Goal: Information Seeking & Learning: Learn about a topic

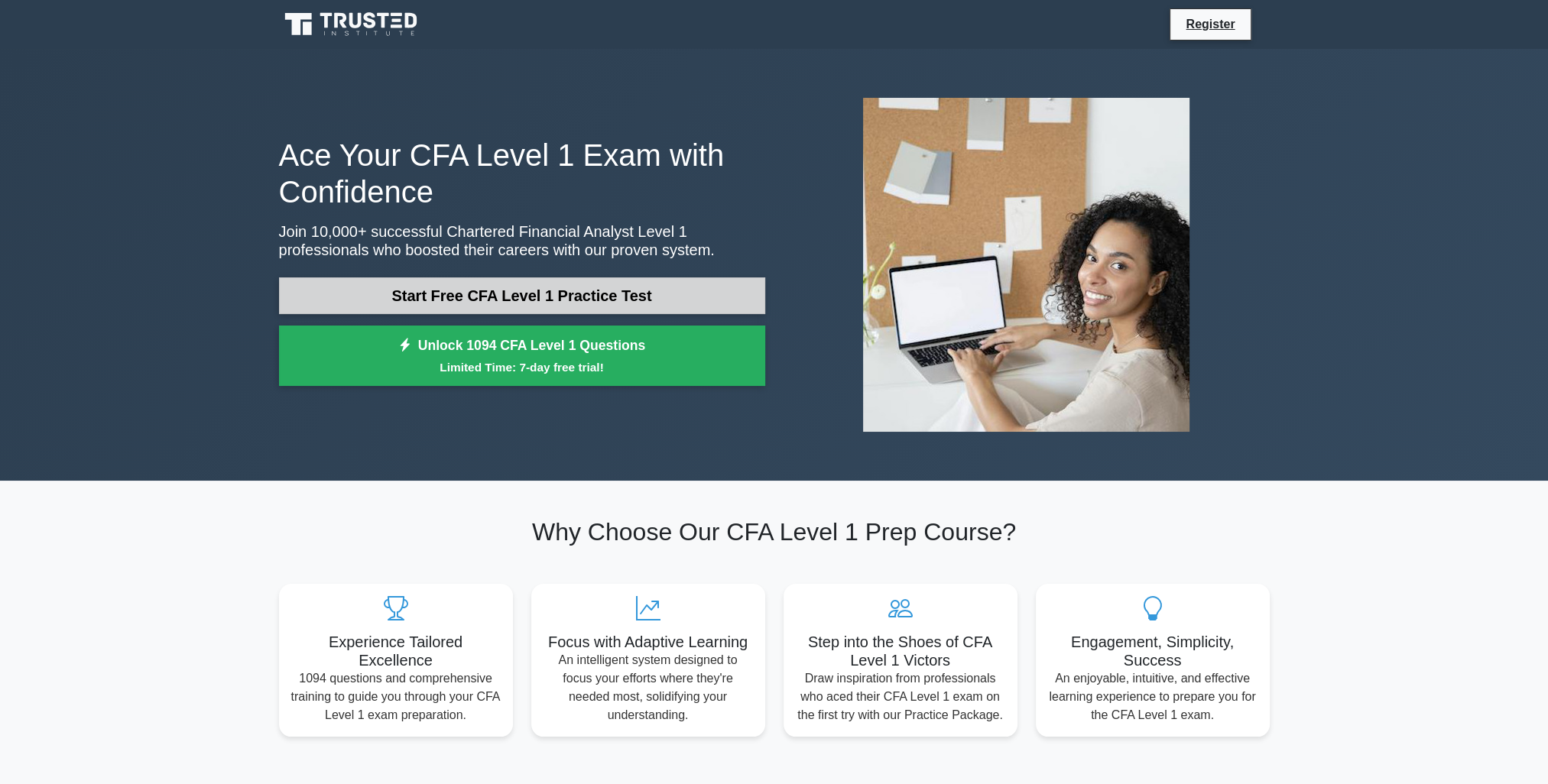
click at [508, 283] on link "Start Free CFA Level 1 Practice Test" at bounding box center [522, 295] width 486 height 36
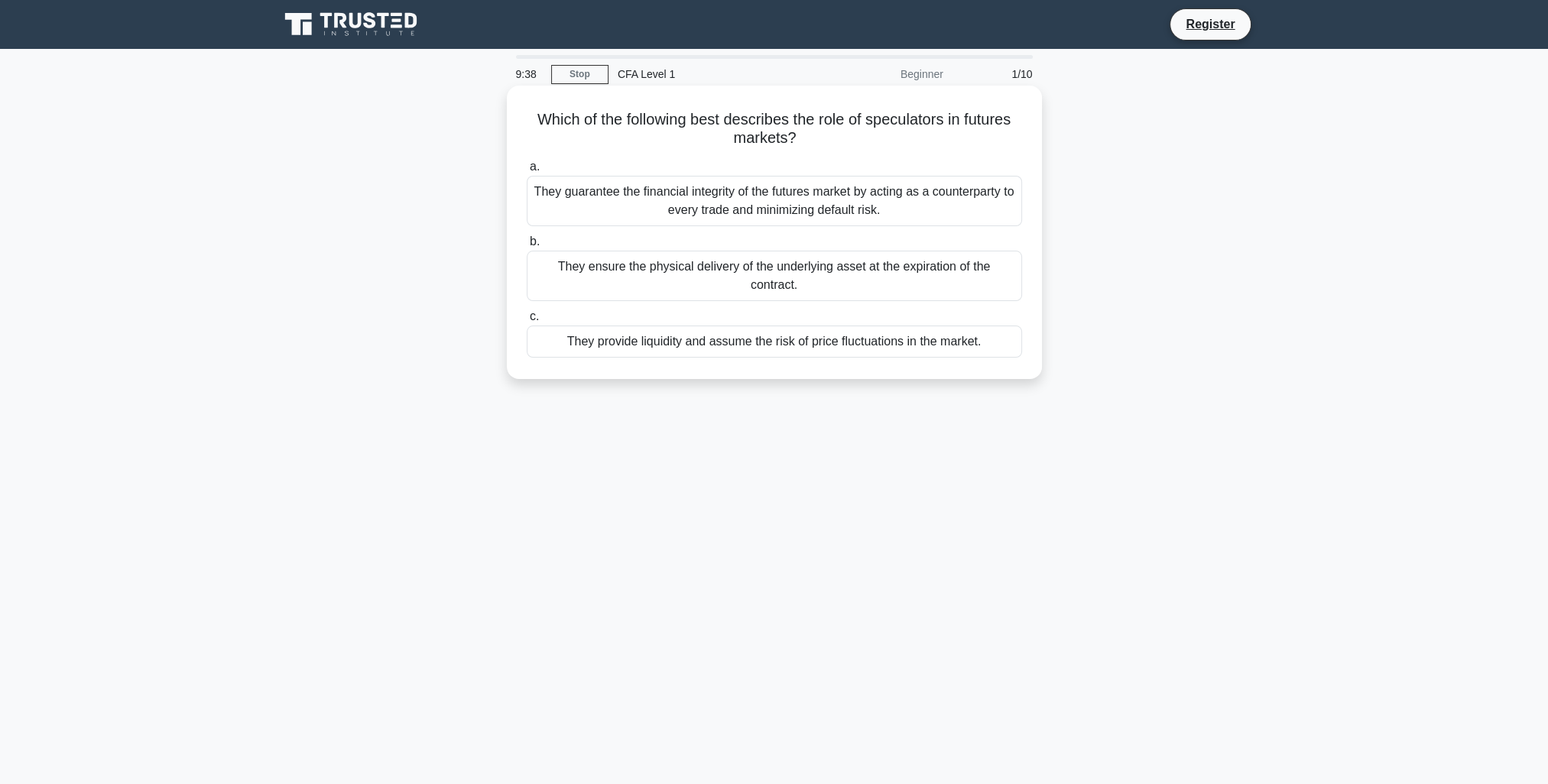
click at [992, 329] on div "They provide liquidity and assume the risk of price fluctuations in the market." at bounding box center [774, 341] width 495 height 32
click at [527, 322] on input "c. They provide liquidity and assume the risk of price fluctuations in the mark…" at bounding box center [527, 316] width 0 height 10
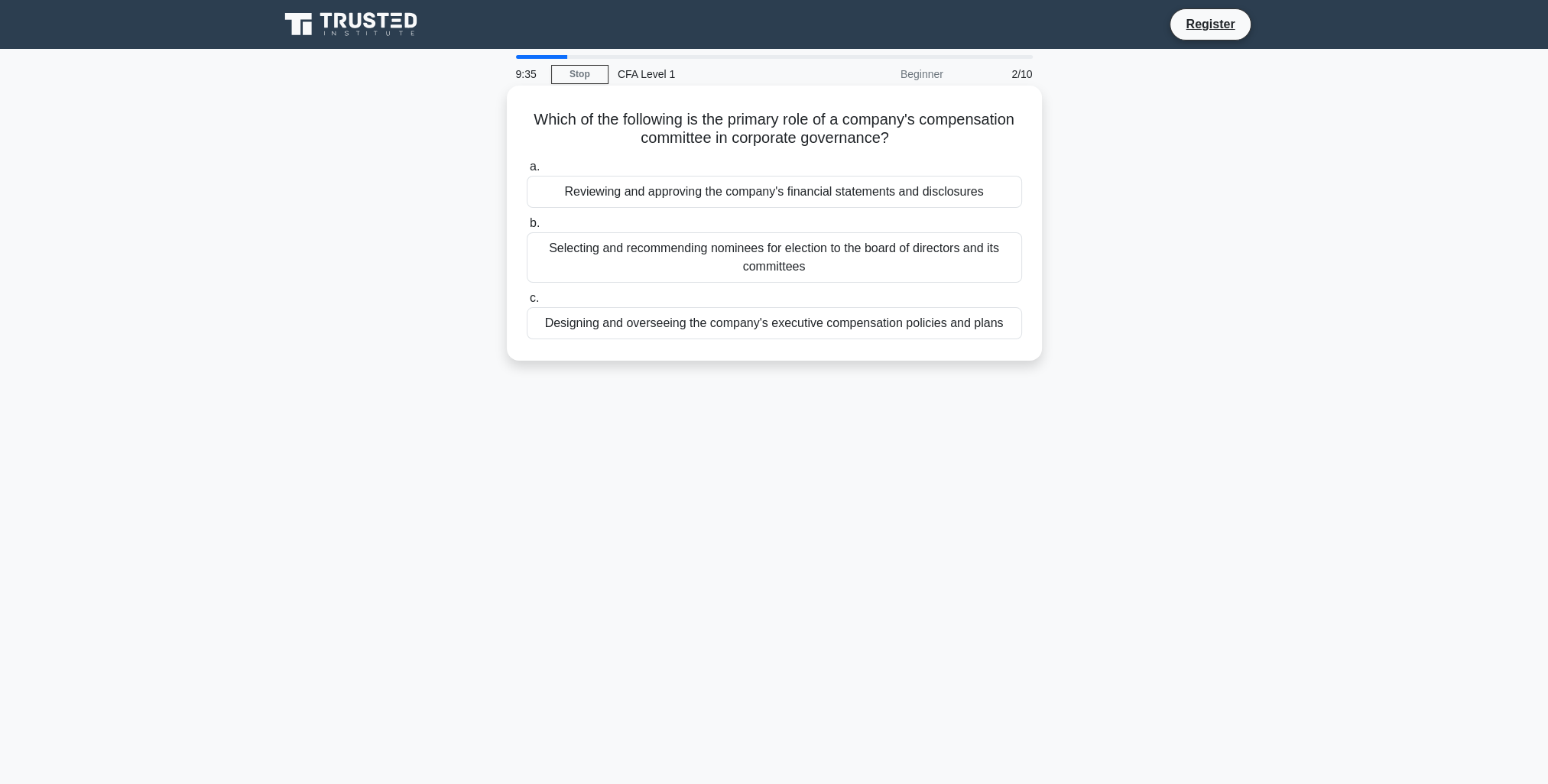
click at [956, 126] on h5 "Which of the following is the primary role of a company's compensation committe…" at bounding box center [774, 129] width 498 height 38
click at [994, 324] on div "Designing and overseeing the company's executive compensation policies and plans" at bounding box center [774, 323] width 495 height 32
click at [527, 303] on input "c. Designing and overseeing the company's executive compensation policies and p…" at bounding box center [527, 298] width 0 height 10
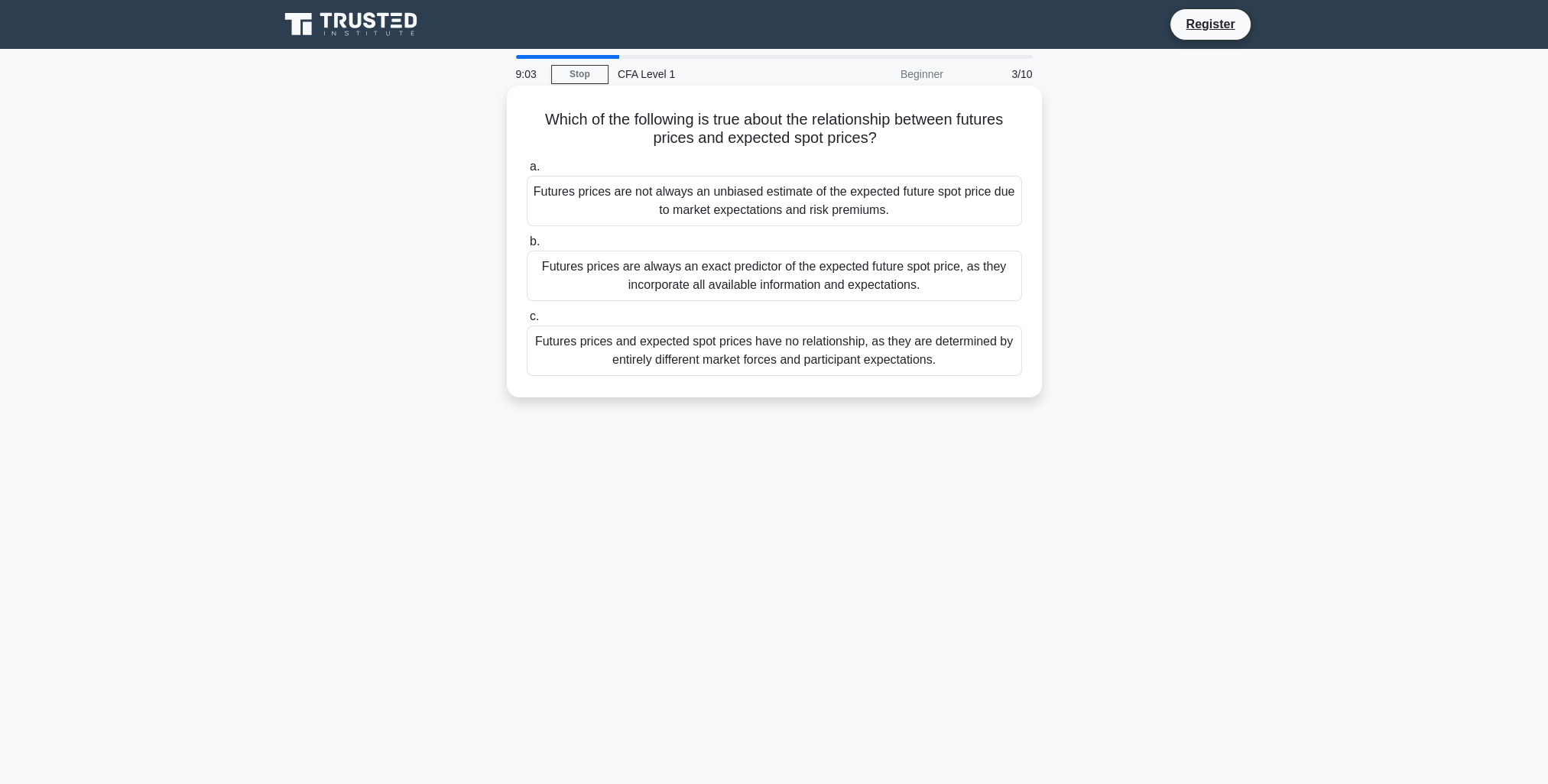
click at [979, 197] on div "Futures prices are not always an unbiased estimate of the expected future spot …" at bounding box center [774, 201] width 495 height 51
drag, startPoint x: 979, startPoint y: 197, endPoint x: 899, endPoint y: 189, distance: 80.4
click at [899, 189] on div "Futures prices are not always an unbiased estimate of the expected future spot …" at bounding box center [774, 201] width 495 height 51
click at [527, 172] on input "a. Futures prices are not always an unbiased estimate of the expected future sp…" at bounding box center [527, 166] width 0 height 10
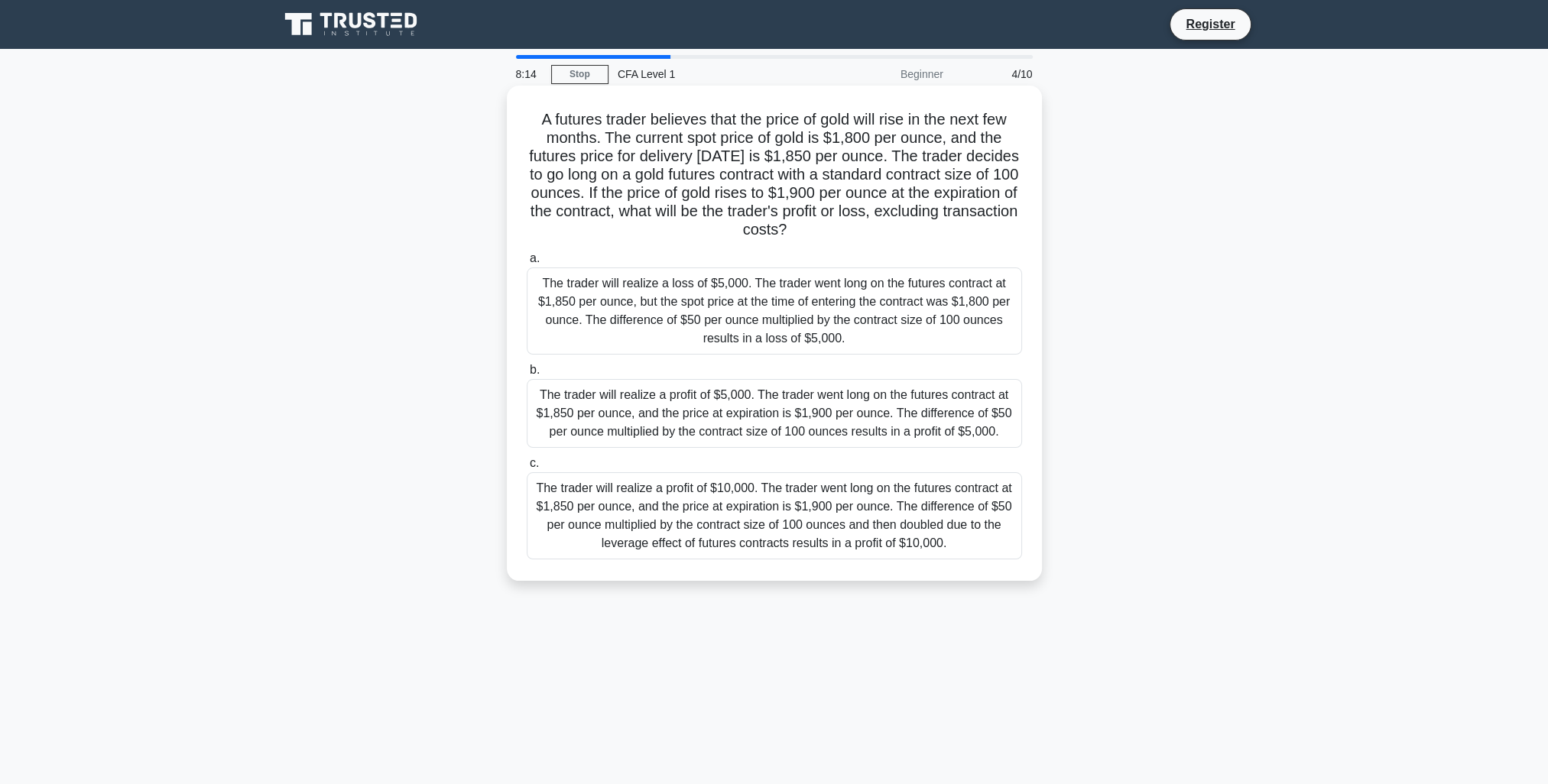
click at [845, 513] on div "The trader will realize a profit of $10,000. The trader went long on the future…" at bounding box center [774, 516] width 495 height 87
click at [527, 469] on input "c. The trader will realize a profit of $10,000. The trader went long on the fut…" at bounding box center [527, 463] width 0 height 10
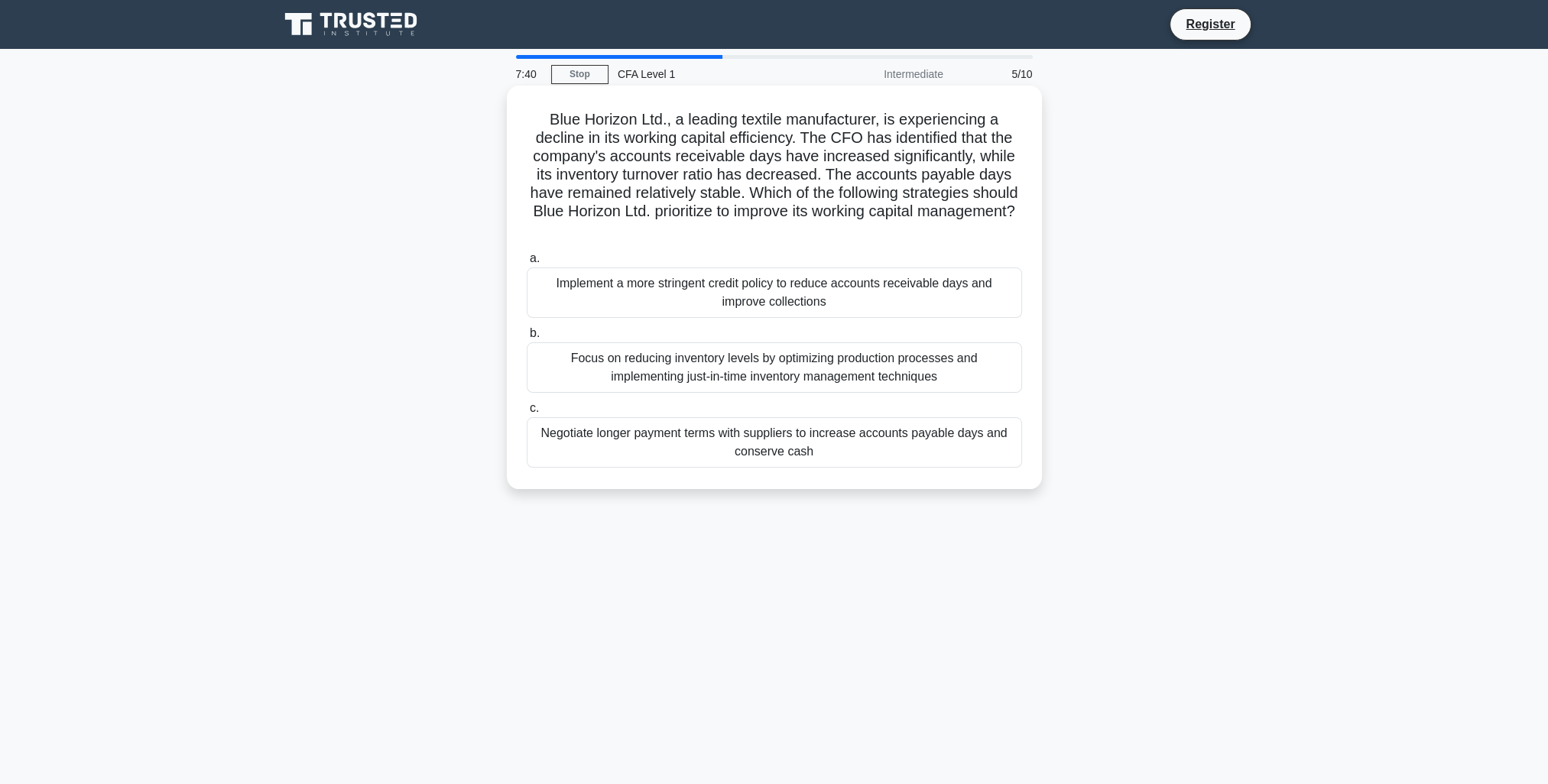
click at [972, 372] on div "Focus on reducing inventory levels by optimizing production processes and imple…" at bounding box center [774, 368] width 495 height 51
click at [527, 339] on input "b. Focus on reducing inventory levels by optimizing production processes and im…" at bounding box center [527, 333] width 0 height 10
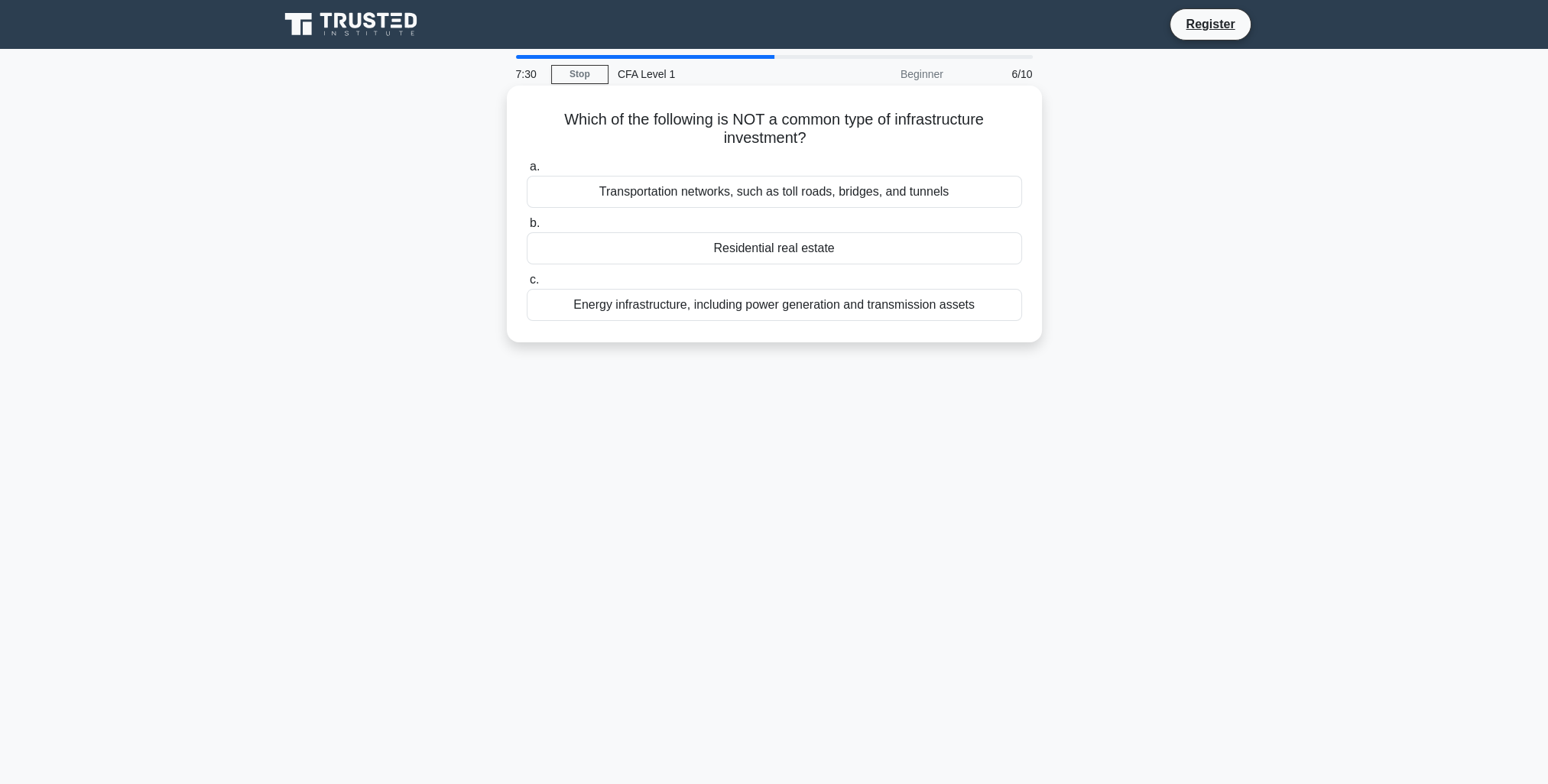
click at [918, 263] on div "Residential real estate" at bounding box center [774, 248] width 495 height 32
click at [527, 229] on input "b. Residential real estate" at bounding box center [527, 223] width 0 height 10
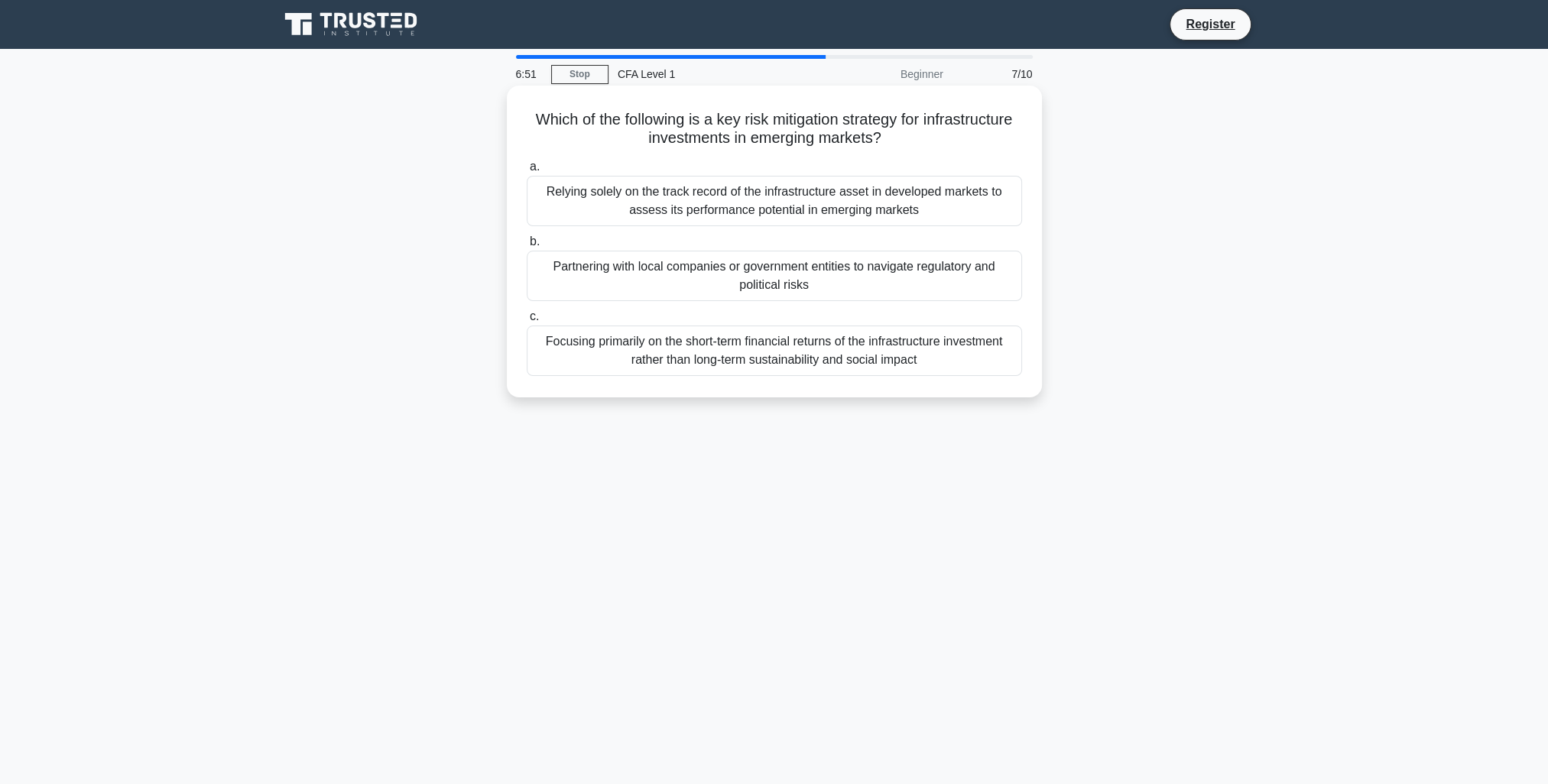
click at [926, 282] on div "Partnering with local companies or government entities to navigate regulatory a…" at bounding box center [774, 276] width 495 height 51
click at [527, 247] on input "b. Partnering with local companies or government entities to navigate regulator…" at bounding box center [527, 242] width 0 height 10
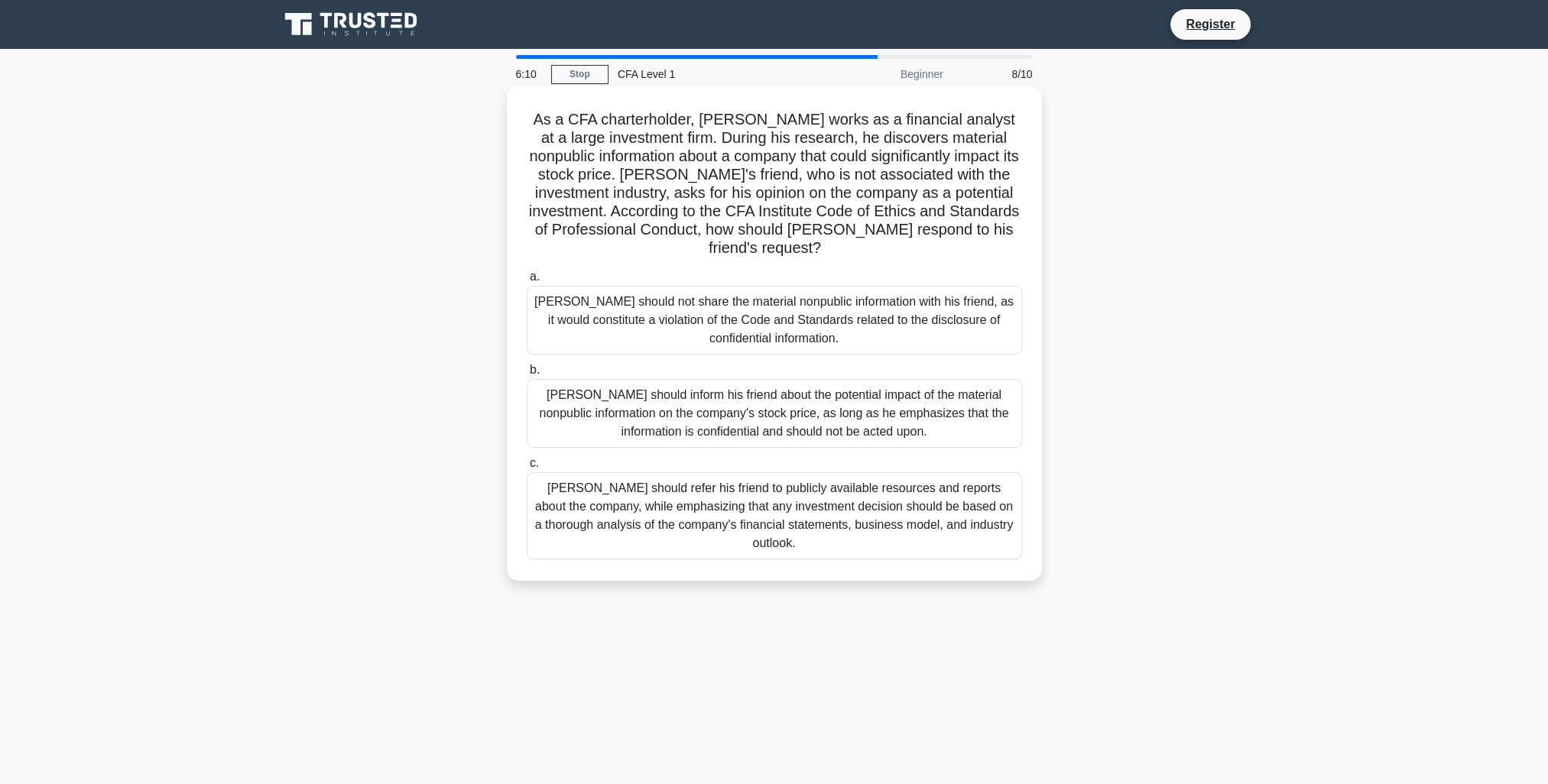
click at [856, 508] on div "Michael should refer his friend to publicly available resources and reports abo…" at bounding box center [774, 516] width 495 height 87
click at [527, 469] on input "c. Michael should refer his friend to publicly available resources and reports …" at bounding box center [527, 463] width 0 height 10
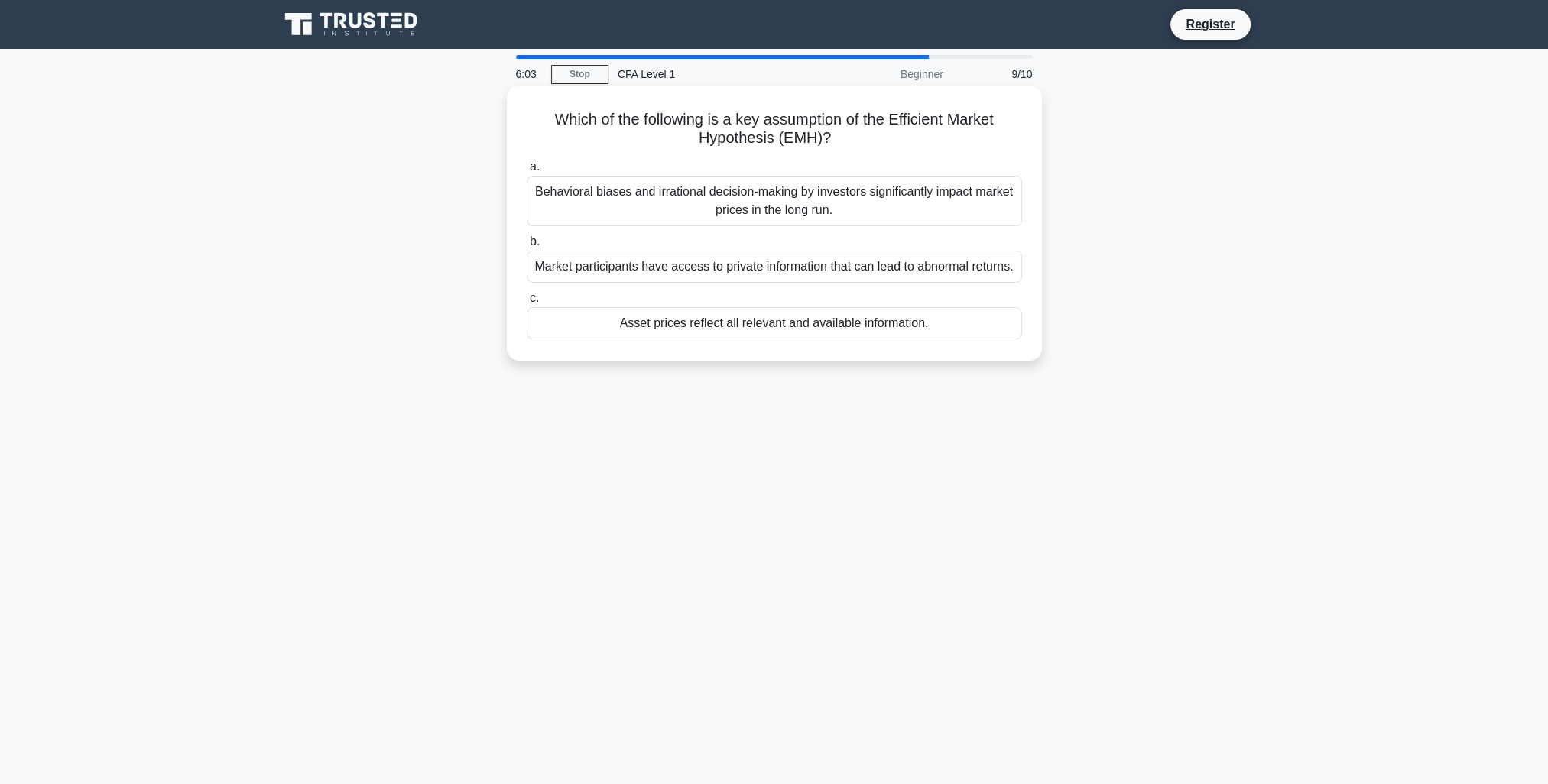
click at [792, 330] on div "Asset prices reflect all relevant and available information." at bounding box center [774, 323] width 495 height 32
click at [527, 303] on input "c. Asset prices reflect all relevant and available information." at bounding box center [527, 298] width 0 height 10
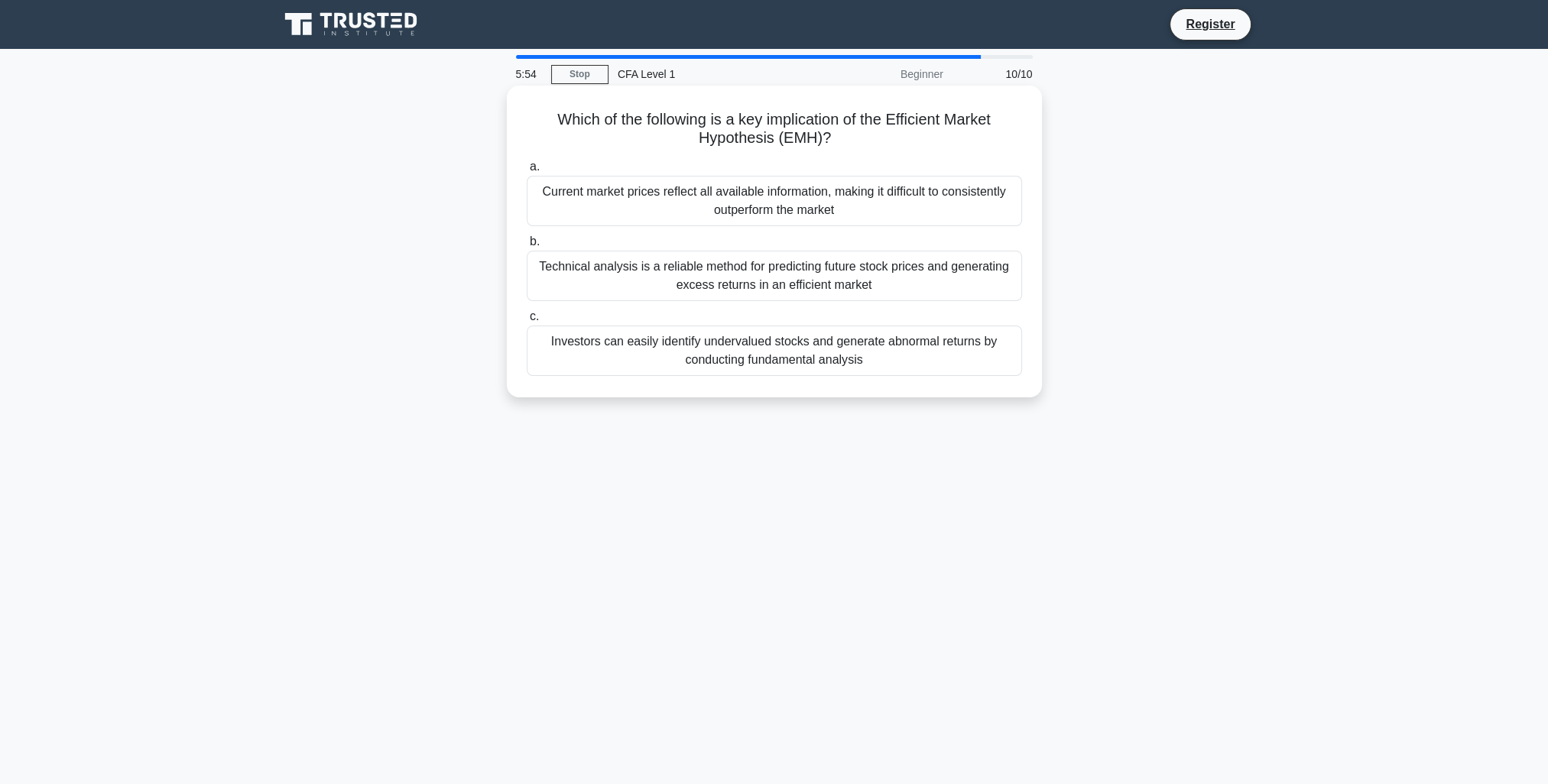
click at [860, 202] on div "Current market prices reflect all available information, making it difficult to…" at bounding box center [774, 201] width 495 height 51
click at [527, 172] on input "a. Current market prices reflect all available information, making it difficult…" at bounding box center [527, 166] width 0 height 10
